Goal: Task Accomplishment & Management: Manage account settings

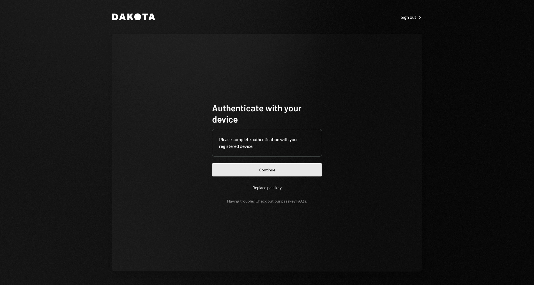
click at [261, 171] on button "Continue" at bounding box center [267, 169] width 110 height 13
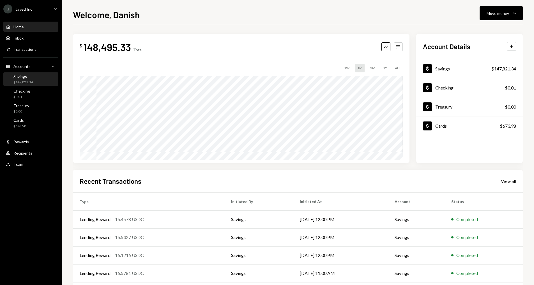
click at [34, 77] on div "Savings $147,821.34" at bounding box center [31, 79] width 51 height 11
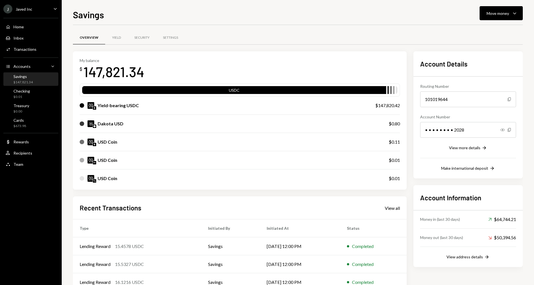
click at [42, 12] on div "J Javed Inc Caret Down" at bounding box center [31, 8] width 62 height 9
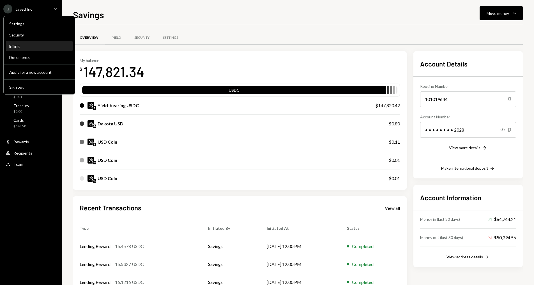
click at [39, 49] on div "Billing" at bounding box center [39, 47] width 60 height 10
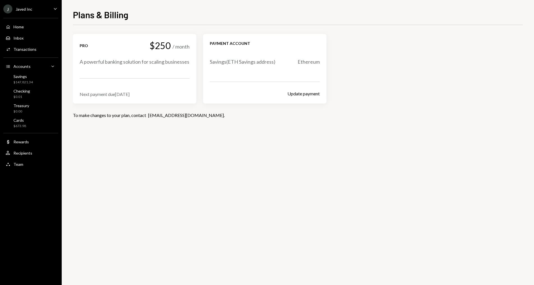
click at [134, 51] on div "Pro $250 / month A powerful banking solution for scaling businesses" at bounding box center [135, 53] width 110 height 25
click at [38, 76] on div "Savings $147,821.34" at bounding box center [31, 79] width 51 height 11
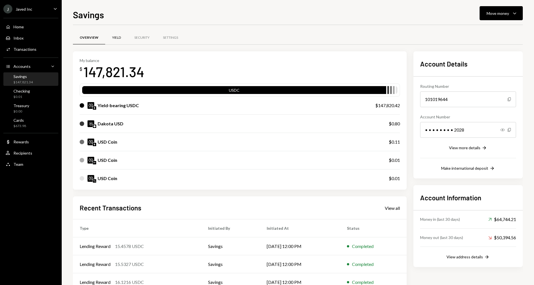
click at [117, 38] on div "Yield" at bounding box center [116, 37] width 9 height 5
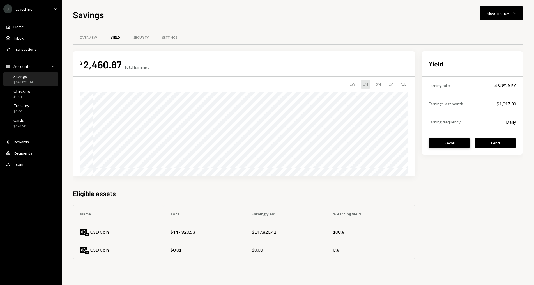
click at [438, 141] on button "Recall" at bounding box center [450, 143] width 42 height 10
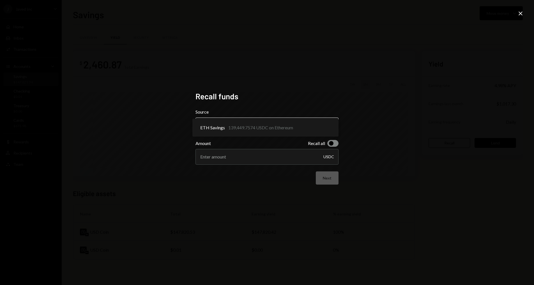
click at [303, 129] on body "**********" at bounding box center [267, 142] width 534 height 285
click at [522, 15] on icon at bounding box center [521, 14] width 4 height 4
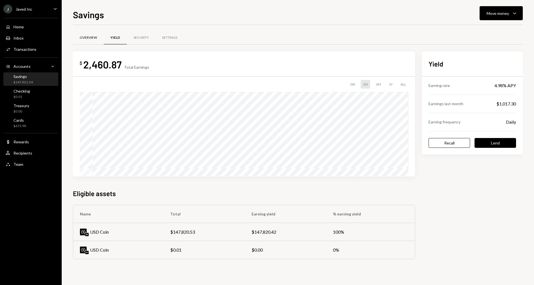
click at [93, 40] on div "Overview" at bounding box center [88, 37] width 31 height 13
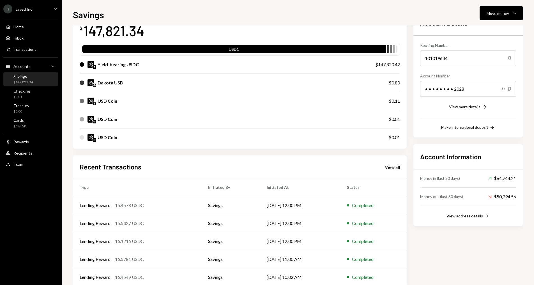
scroll to position [51, 0]
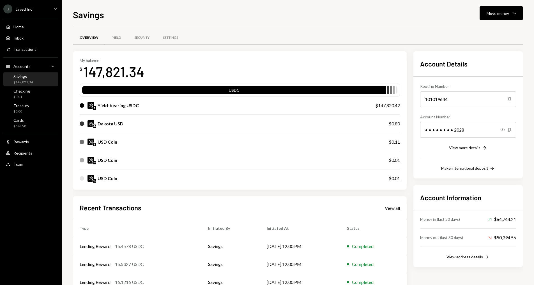
click at [158, 105] on div "Yield-bearing USDC" at bounding box center [222, 105] width 285 height 7
click at [120, 39] on div "Yield" at bounding box center [116, 37] width 9 height 5
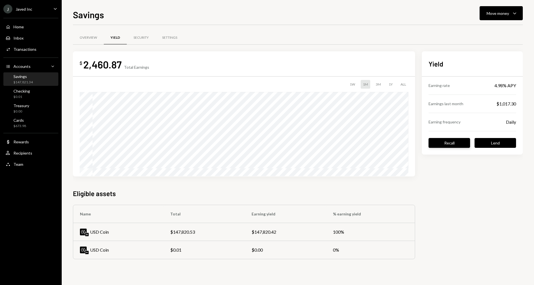
click at [438, 141] on button "Recall" at bounding box center [450, 143] width 42 height 10
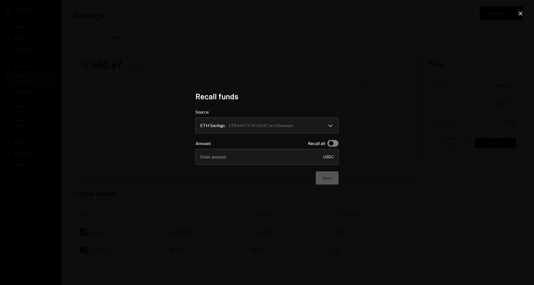
click at [396, 109] on div "**********" at bounding box center [267, 142] width 534 height 285
click at [522, 14] on icon "Close" at bounding box center [521, 13] width 7 height 7
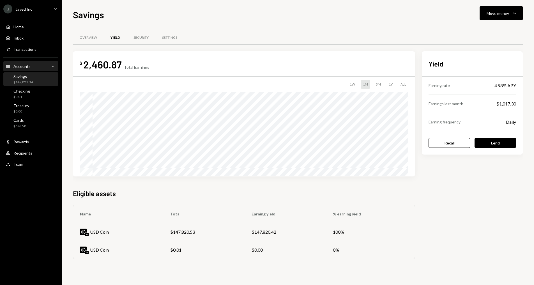
click at [38, 67] on div "Accounts Accounts Caret Down" at bounding box center [31, 66] width 51 height 6
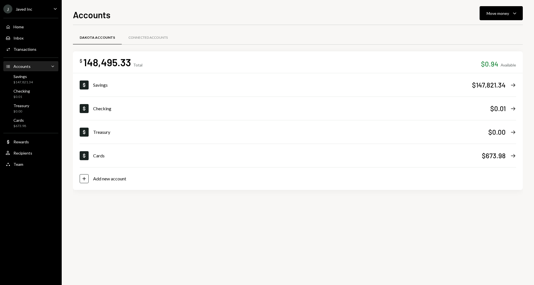
click at [38, 67] on div "Accounts Accounts Caret Down" at bounding box center [31, 66] width 51 height 6
click at [34, 29] on div "Home Home" at bounding box center [31, 26] width 51 height 5
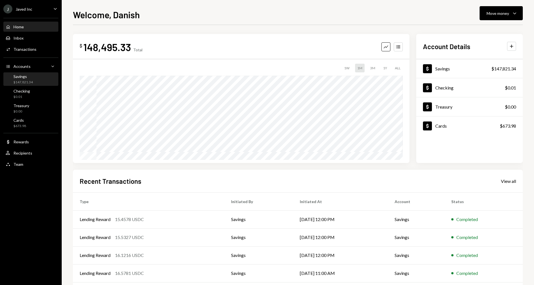
click at [31, 81] on div "$147,821.34" at bounding box center [22, 82] width 19 height 5
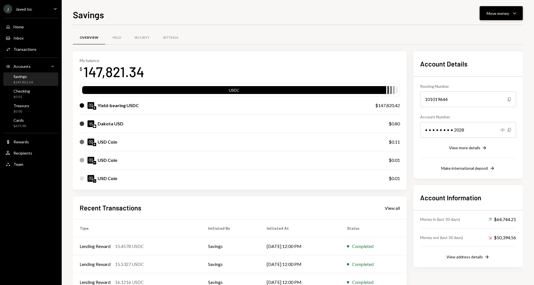
click at [512, 12] on icon "Caret Down" at bounding box center [515, 13] width 7 height 7
click at [496, 55] on div "Deposit" at bounding box center [497, 55] width 41 height 6
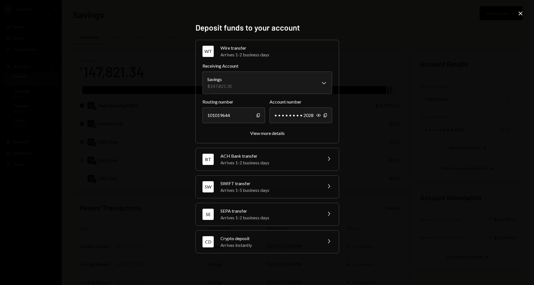
click at [264, 235] on div "CD Crypto deposit Arrives instantly Chevron Right" at bounding box center [267, 242] width 143 height 22
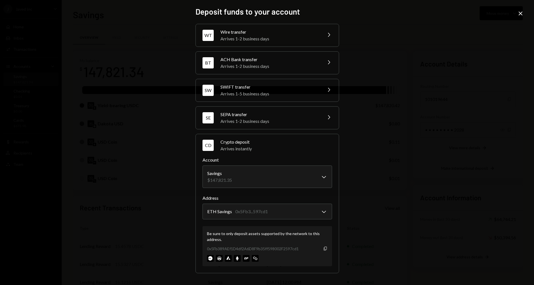
click at [325, 249] on icon "button" at bounding box center [325, 249] width 3 height 4
click at [519, 15] on icon "Close" at bounding box center [521, 13] width 7 height 7
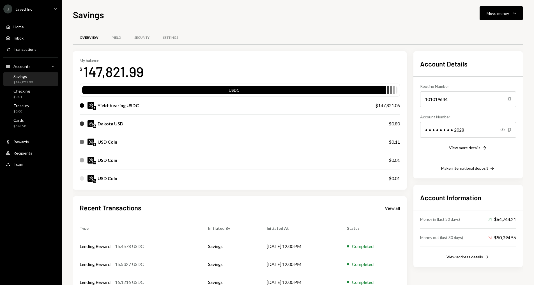
click at [39, 76] on div "Savings $147,821.99" at bounding box center [31, 79] width 51 height 11
click at [117, 38] on div "Yield" at bounding box center [116, 37] width 9 height 5
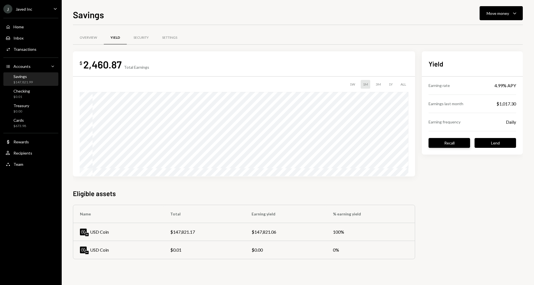
click at [432, 140] on button "Recall" at bounding box center [450, 143] width 42 height 10
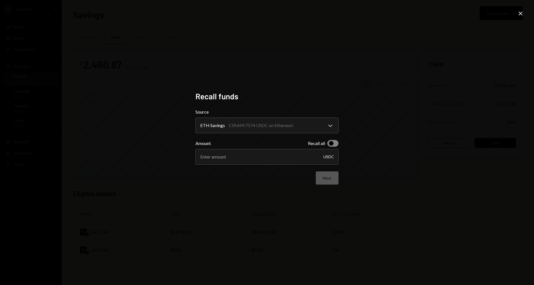
click at [519, 13] on icon "Close" at bounding box center [521, 13] width 7 height 7
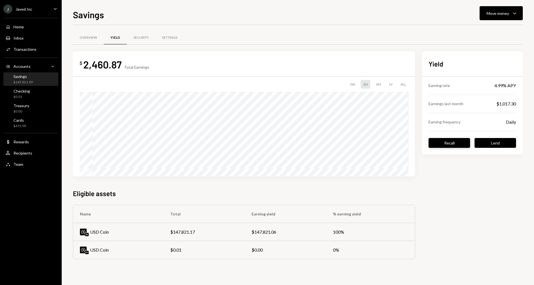
click at [436, 143] on button "Recall" at bounding box center [450, 143] width 42 height 10
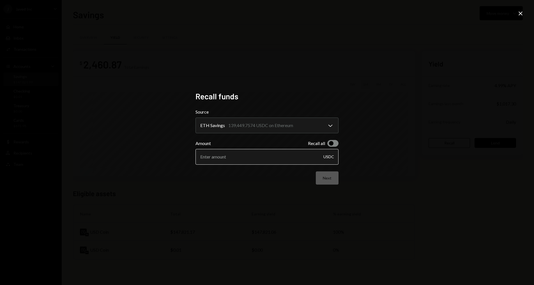
click at [255, 153] on input "Amount" at bounding box center [267, 157] width 143 height 16
type input "1"
type input "2000"
click at [324, 184] on button "Next" at bounding box center [327, 177] width 23 height 13
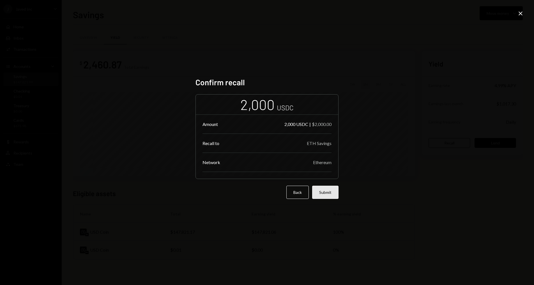
click at [324, 193] on button "Submit" at bounding box center [325, 192] width 26 height 13
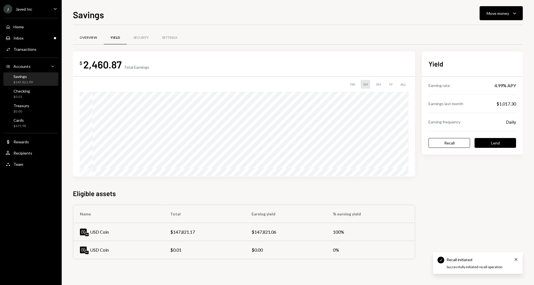
click at [90, 41] on div "Overview" at bounding box center [88, 37] width 31 height 13
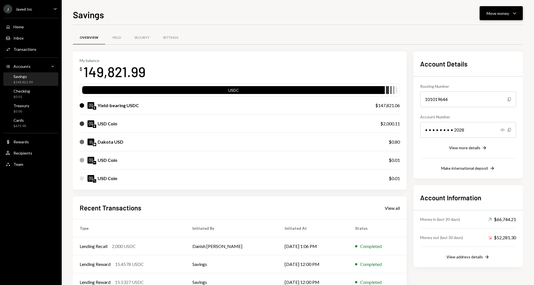
click at [505, 16] on div "Move money Caret Down" at bounding box center [501, 13] width 29 height 7
click at [115, 38] on div "Yield" at bounding box center [116, 37] width 9 height 5
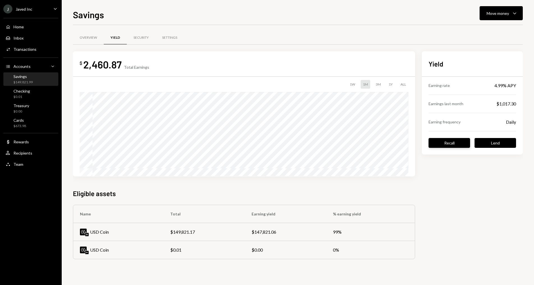
click at [440, 141] on button "Recall" at bounding box center [450, 143] width 42 height 10
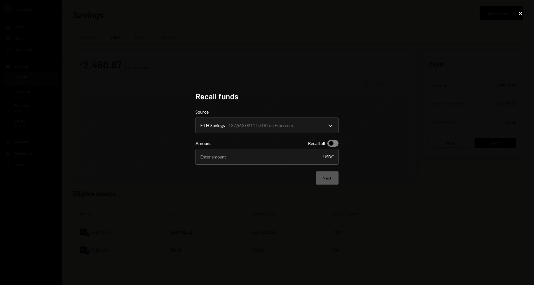
click at [518, 12] on icon "Close" at bounding box center [521, 13] width 7 height 7
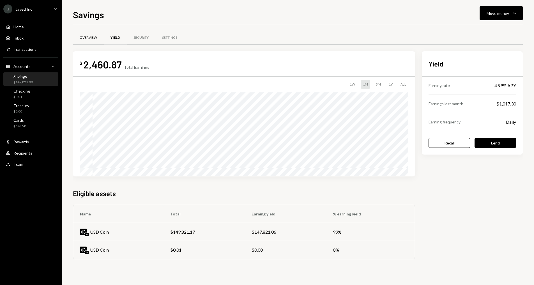
click at [93, 41] on div "Overview" at bounding box center [88, 37] width 31 height 13
